Goal: Task Accomplishment & Management: Manage account settings

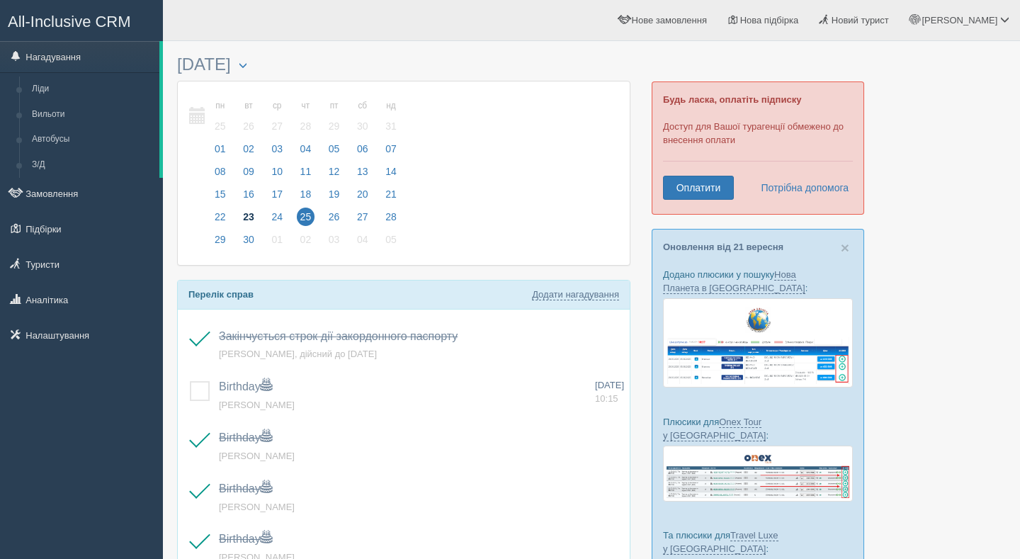
click at [254, 211] on span "23" at bounding box center [248, 217] width 18 height 18
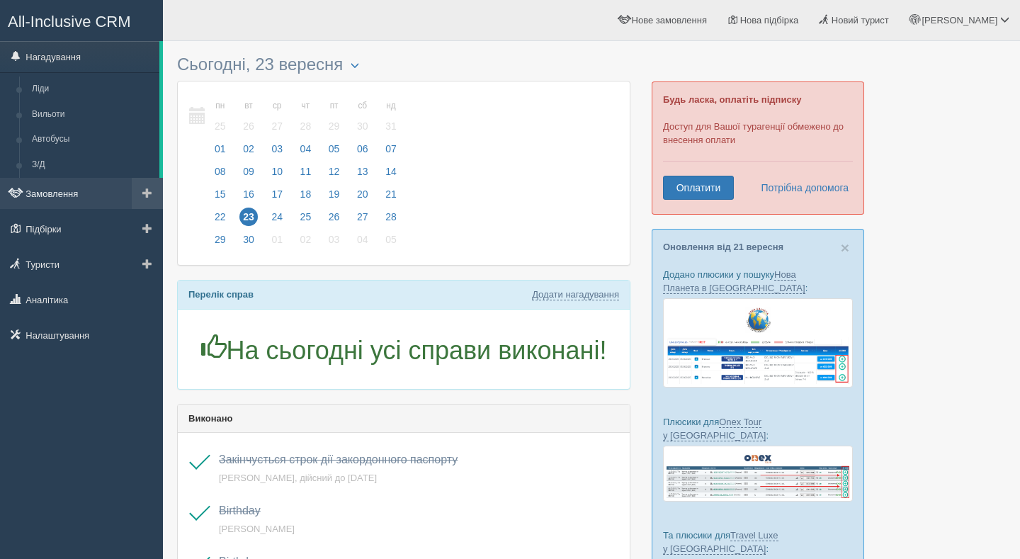
click at [84, 201] on link "Замовлення" at bounding box center [81, 193] width 163 height 31
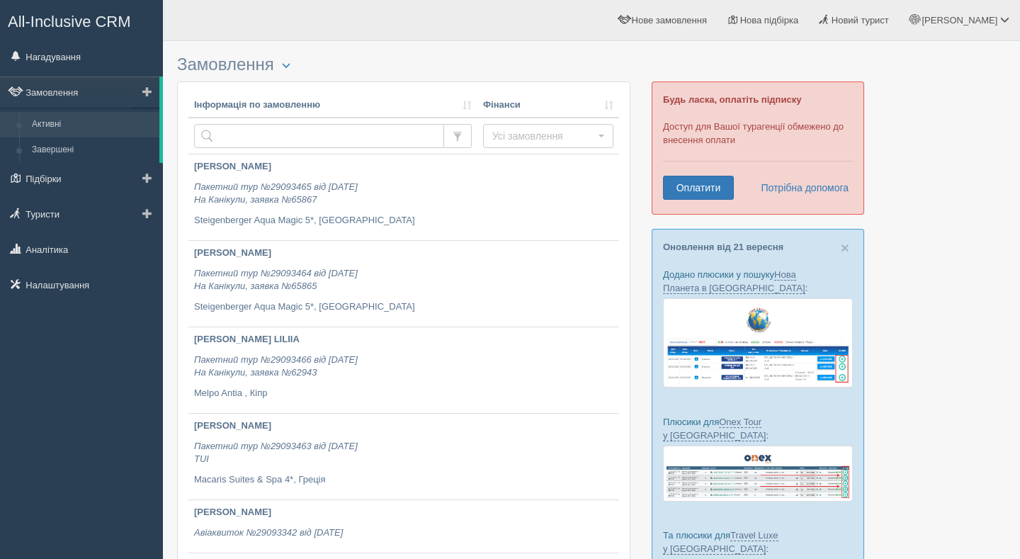
click at [83, 123] on link "Активні" at bounding box center [92, 124] width 134 height 25
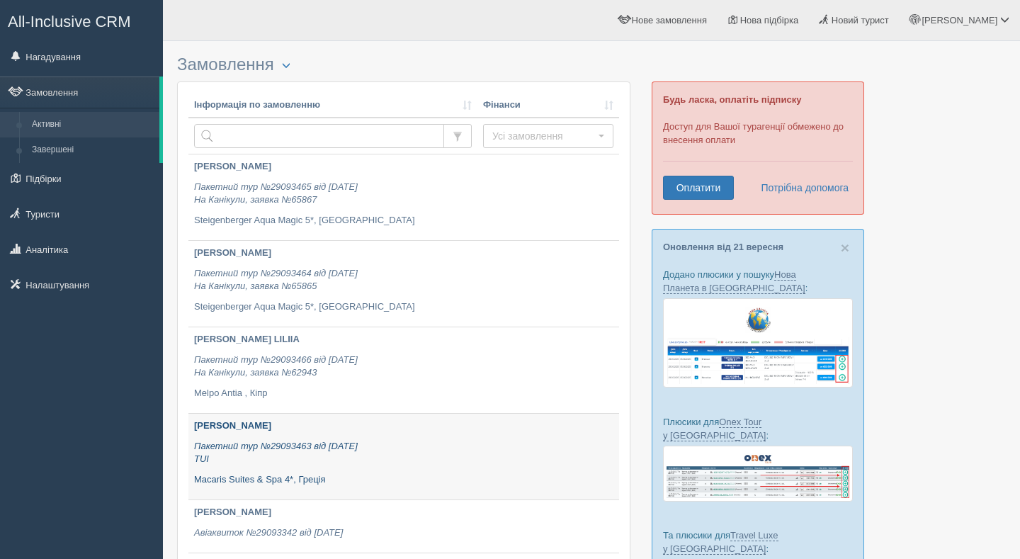
scroll to position [65, 0]
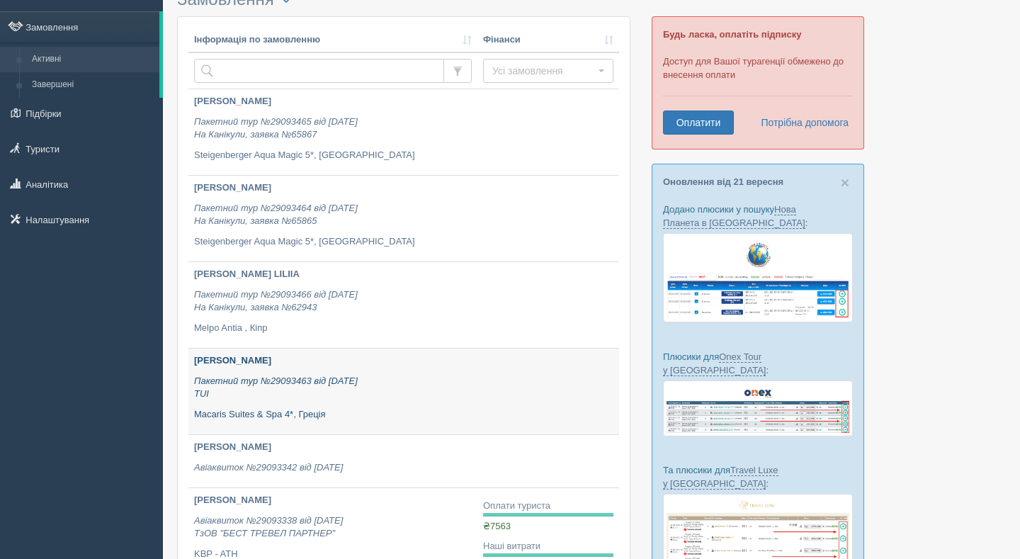
click at [300, 396] on p "Пакетний тур №29093463 від [DATE] TUI" at bounding box center [333, 388] width 278 height 26
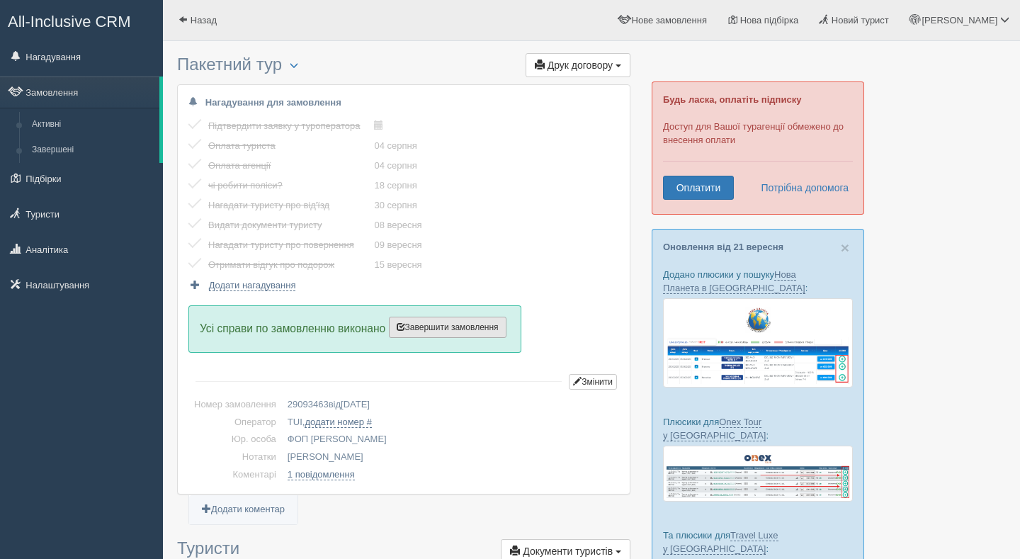
click at [475, 324] on span "Завершити замовлення" at bounding box center [448, 327] width 102 height 10
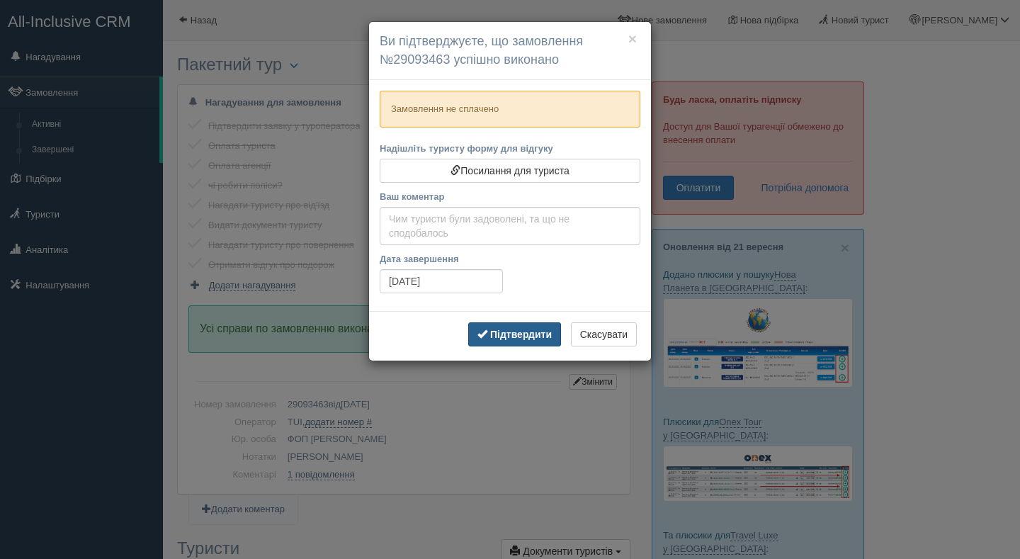
click at [504, 334] on b "Підтвердити" at bounding box center [521, 334] width 62 height 11
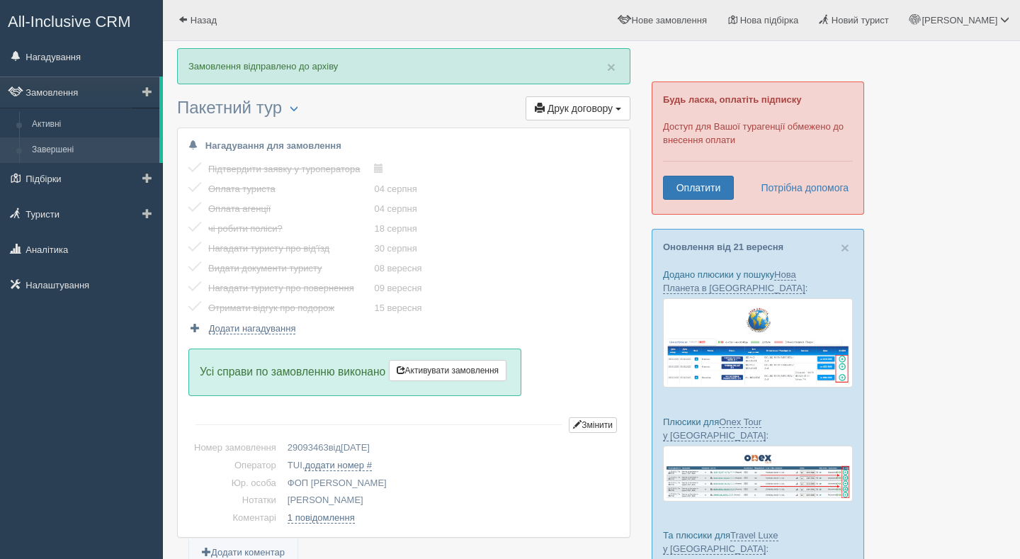
click at [75, 147] on link "Завершені" at bounding box center [92, 149] width 134 height 25
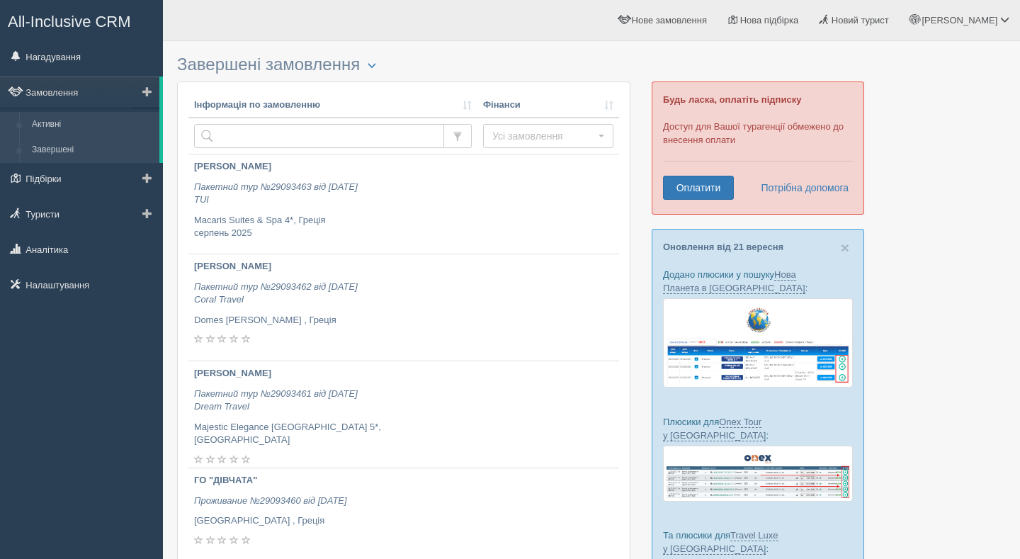
click at [68, 125] on link "Активні" at bounding box center [92, 124] width 134 height 25
